Goal: Navigation & Orientation: Find specific page/section

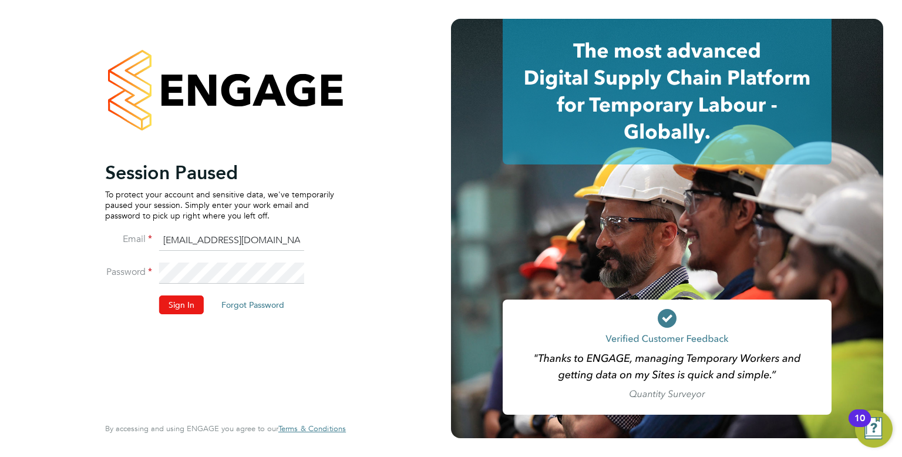
click at [185, 304] on button "Sign In" at bounding box center [181, 304] width 45 height 19
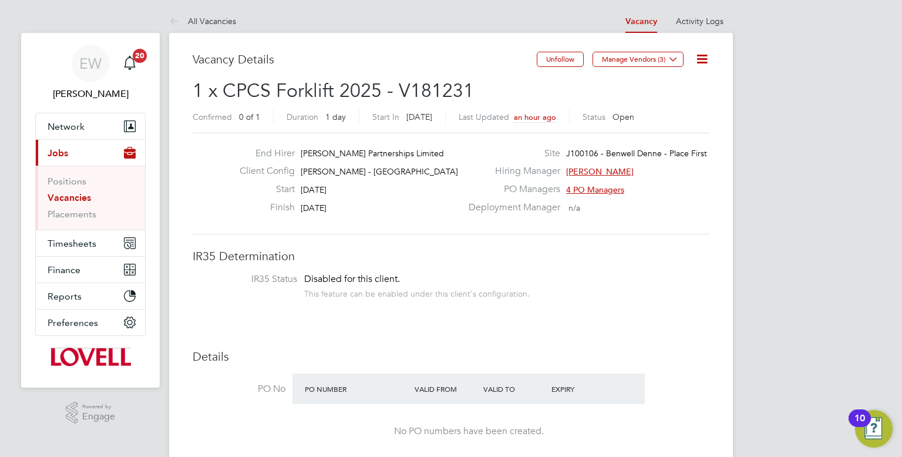
click at [86, 153] on button "Current page: Jobs" at bounding box center [90, 153] width 109 height 26
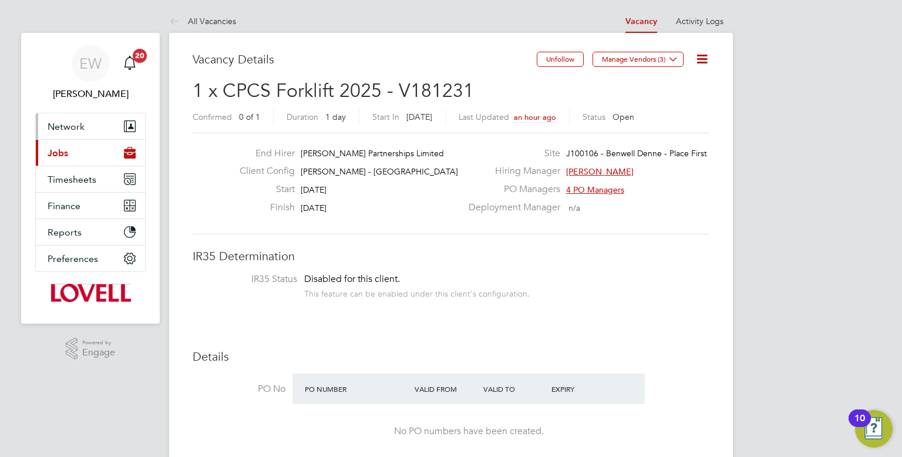
click at [72, 130] on span "Network" at bounding box center [66, 126] width 37 height 11
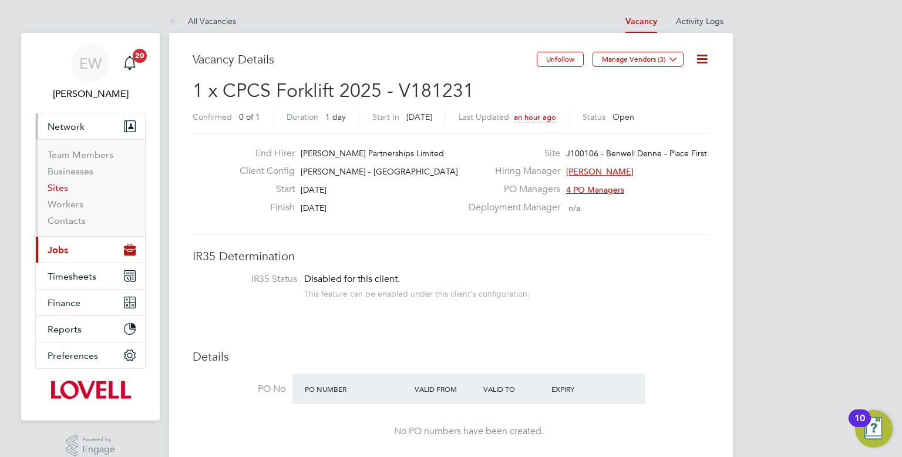
click at [66, 187] on link "Sites" at bounding box center [58, 187] width 21 height 11
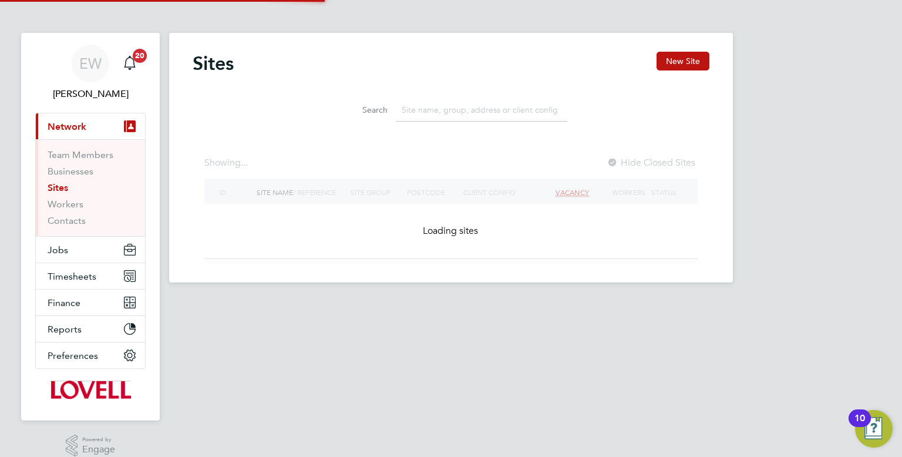
click at [460, 112] on input at bounding box center [481, 110] width 171 height 23
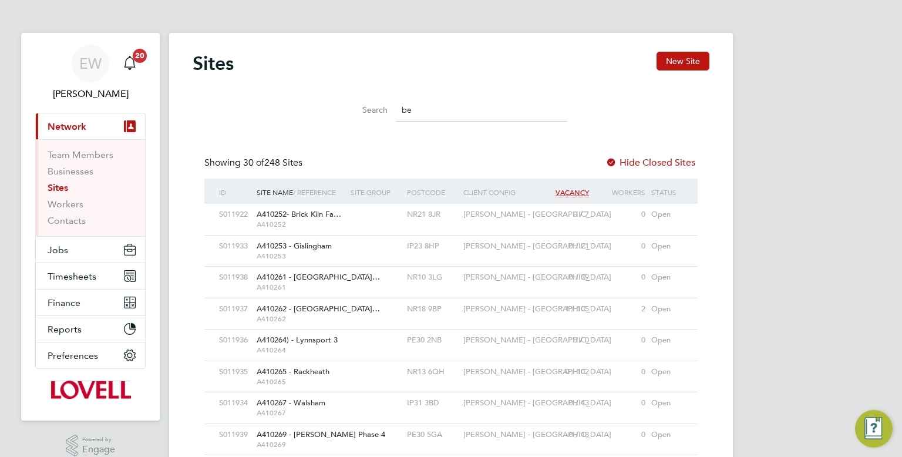
scroll to position [22, 57]
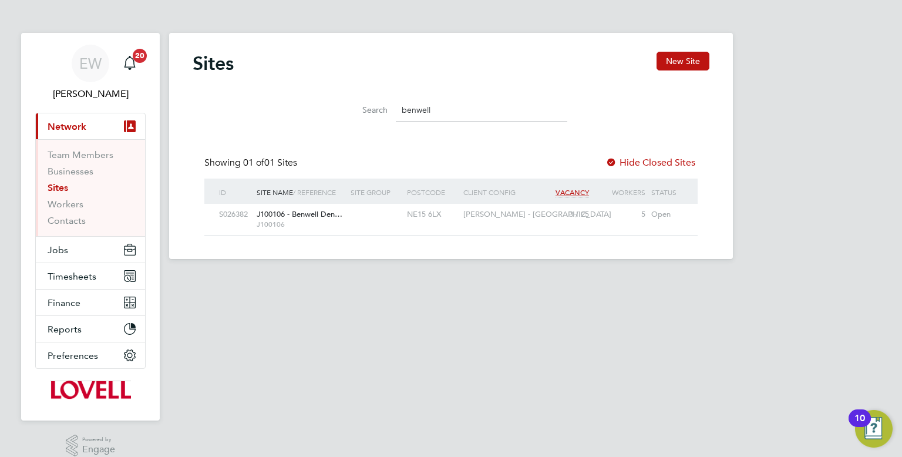
type input "benwell"
